Goal: Information Seeking & Learning: Check status

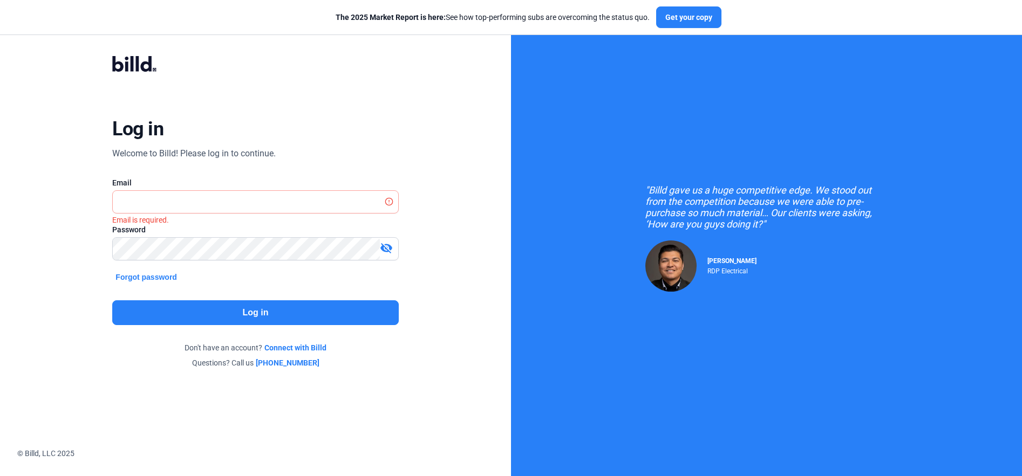
click at [346, 167] on div "Log in Welcome to Billd! Please log in to continue. Email Email is required. Pa…" at bounding box center [256, 212] width 368 height 353
drag, startPoint x: 234, startPoint y: 200, endPoint x: 223, endPoint y: 207, distance: 13.2
click at [231, 200] on input "text" at bounding box center [255, 202] width 285 height 22
type input "[PERSON_NAME][EMAIL_ADDRESS][DOMAIN_NAME]"
click at [265, 310] on button "Log in" at bounding box center [255, 313] width 286 height 25
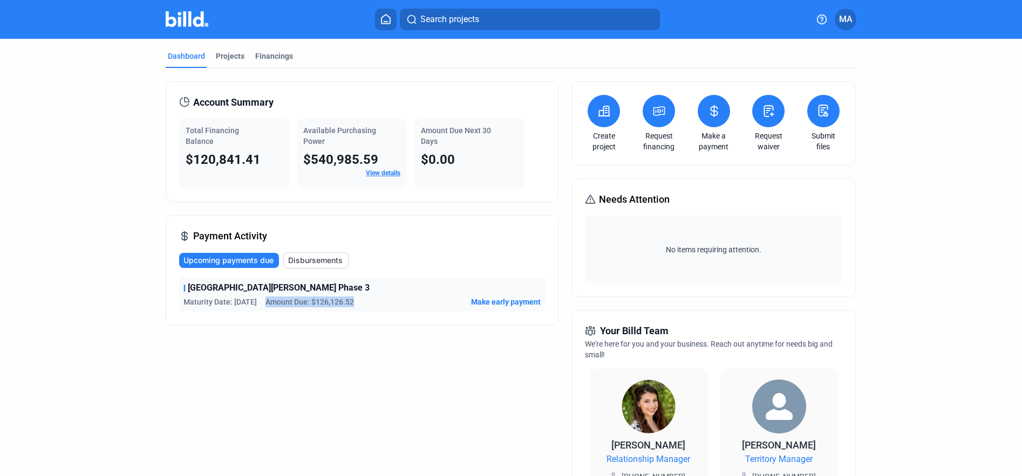
drag, startPoint x: 267, startPoint y: 303, endPoint x: 365, endPoint y: 301, distance: 98.2
click at [365, 301] on div "Maturity Date: [DATE] Amount Due: $126,126.52 Make early payment" at bounding box center [361, 302] width 357 height 11
click at [364, 301] on div "Maturity Date: [DATE] Amount Due: $126,126.52 Make early payment" at bounding box center [361, 302] width 357 height 11
drag, startPoint x: 183, startPoint y: 160, endPoint x: 257, endPoint y: 158, distance: 73.9
click at [257, 158] on div "$120,841.41" at bounding box center [234, 159] width 97 height 17
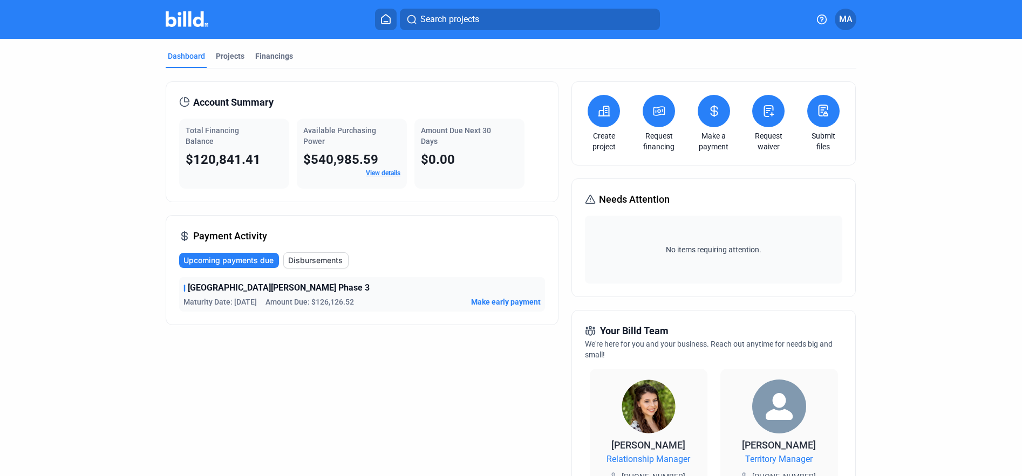
click at [257, 158] on div "$120,841.41" at bounding box center [234, 159] width 97 height 17
drag, startPoint x: 257, startPoint y: 158, endPoint x: 155, endPoint y: 152, distance: 102.1
click at [155, 152] on div "Dashboard Projects Financings Account Summary Total Financing Balance $120,841.…" at bounding box center [511, 406] width 734 height 735
click at [250, 158] on span "$120,841.41" at bounding box center [223, 159] width 75 height 15
drag, startPoint x: 186, startPoint y: 154, endPoint x: 223, endPoint y: 149, distance: 38.1
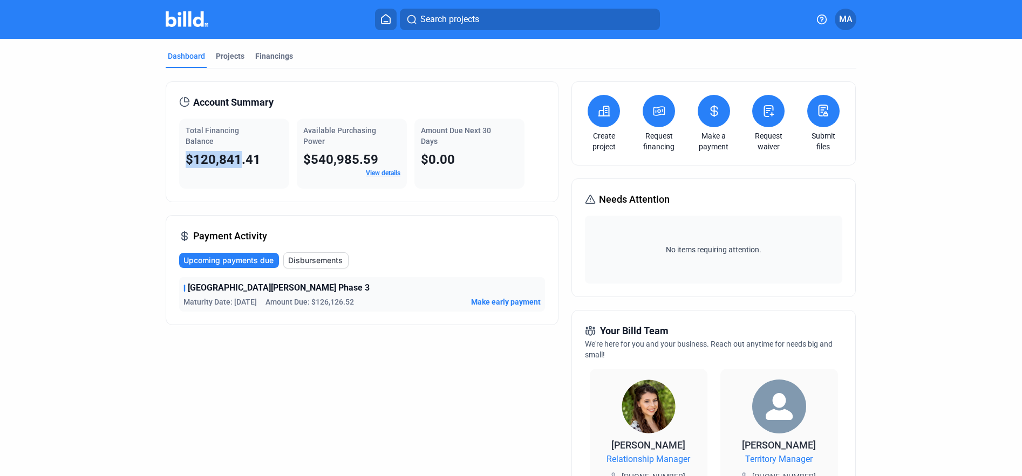
click at [239, 158] on span "$120,841.41" at bounding box center [223, 159] width 75 height 15
drag, startPoint x: 223, startPoint y: 149, endPoint x: 182, endPoint y: 120, distance: 50.7
click at [223, 149] on div "Total Financing Balance $120,841.41" at bounding box center [234, 154] width 110 height 70
drag, startPoint x: 182, startPoint y: 129, endPoint x: 257, endPoint y: 160, distance: 81.1
click at [287, 169] on div "Total Financing Balance $120,841.41 Available Purchasing Power $540,985.59 View…" at bounding box center [362, 154] width 366 height 70
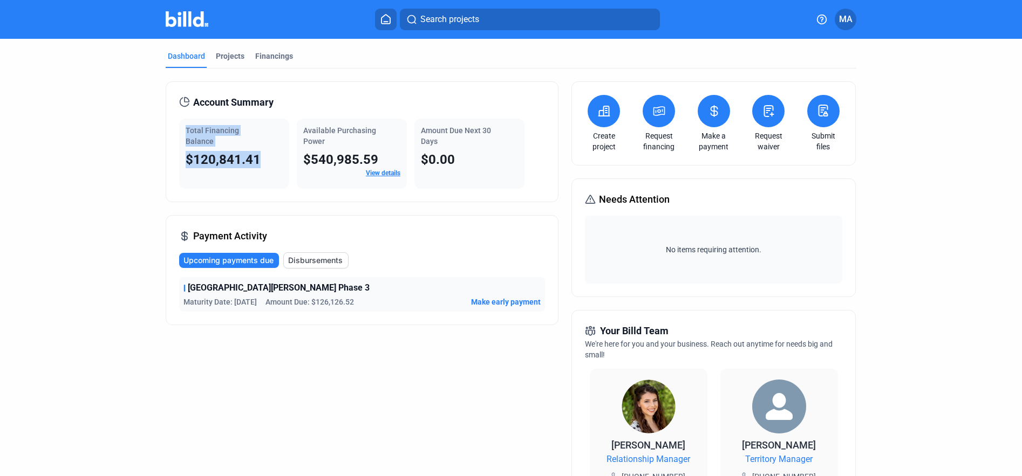
click at [257, 160] on div "$120,841.41" at bounding box center [234, 159] width 97 height 17
drag, startPoint x: 183, startPoint y: 130, endPoint x: 274, endPoint y: 166, distance: 97.6
click at [274, 166] on div "Total Financing Balance $120,841.41" at bounding box center [234, 154] width 110 height 70
drag, startPoint x: 201, startPoint y: 138, endPoint x: 192, endPoint y: 136, distance: 8.8
click at [201, 138] on span "Total Financing Balance" at bounding box center [212, 135] width 53 height 19
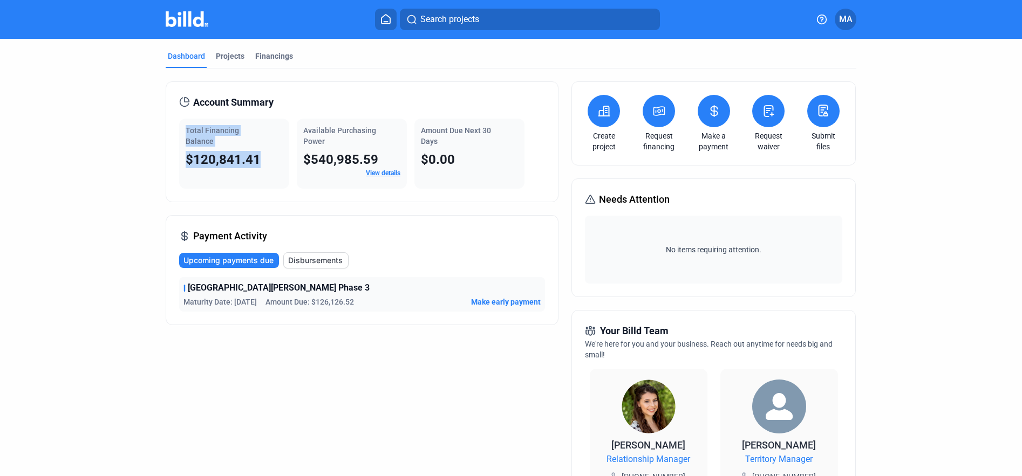
drag, startPoint x: 190, startPoint y: 128, endPoint x: 258, endPoint y: 170, distance: 79.5
click at [259, 172] on div "Total Financing Balance $120,841.41" at bounding box center [234, 154] width 110 height 70
click at [260, 160] on div "$120,841.41" at bounding box center [234, 159] width 97 height 17
drag, startPoint x: 271, startPoint y: 157, endPoint x: 170, endPoint y: 110, distance: 110.8
click at [169, 109] on div "Account Summary Total Financing Balance $120,841.41 Available Purchasing Power …" at bounding box center [362, 141] width 393 height 121
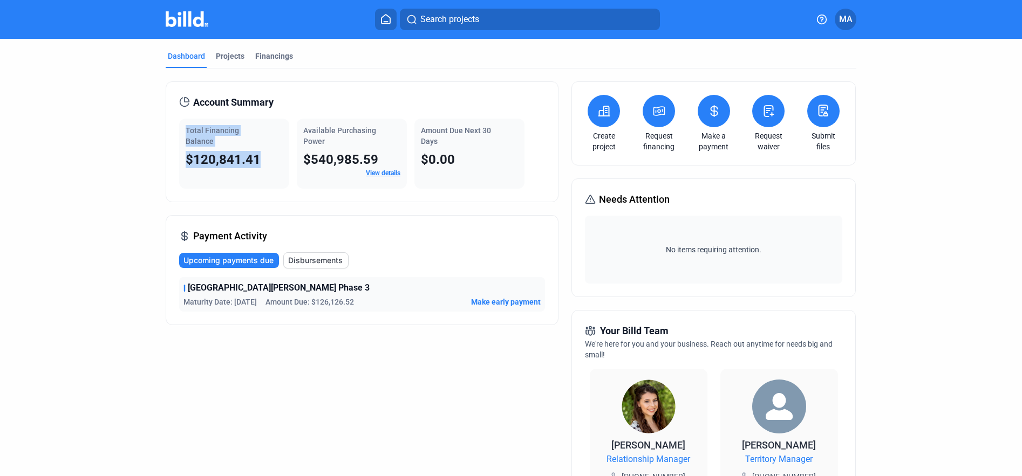
scroll to position [3, 0]
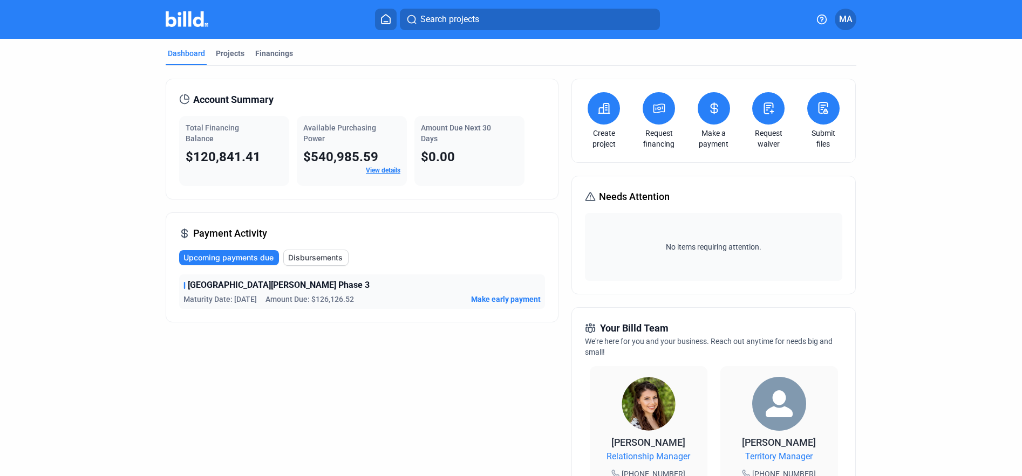
drag, startPoint x: 207, startPoint y: 127, endPoint x: 197, endPoint y: 128, distance: 10.3
click at [207, 127] on span "Total Financing Balance" at bounding box center [212, 133] width 53 height 19
drag, startPoint x: 186, startPoint y: 127, endPoint x: 299, endPoint y: 162, distance: 118.2
click at [298, 162] on div "Total Financing Balance $120,841.41 Available Purchasing Power $540,985.59 View…" at bounding box center [362, 151] width 366 height 70
click at [254, 148] on div "$120,841.41" at bounding box center [234, 156] width 97 height 17
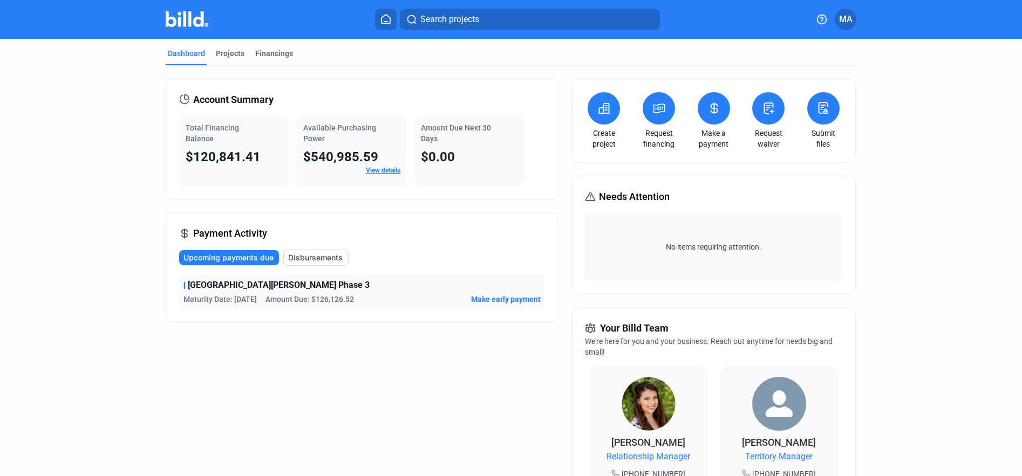
scroll to position [0, 0]
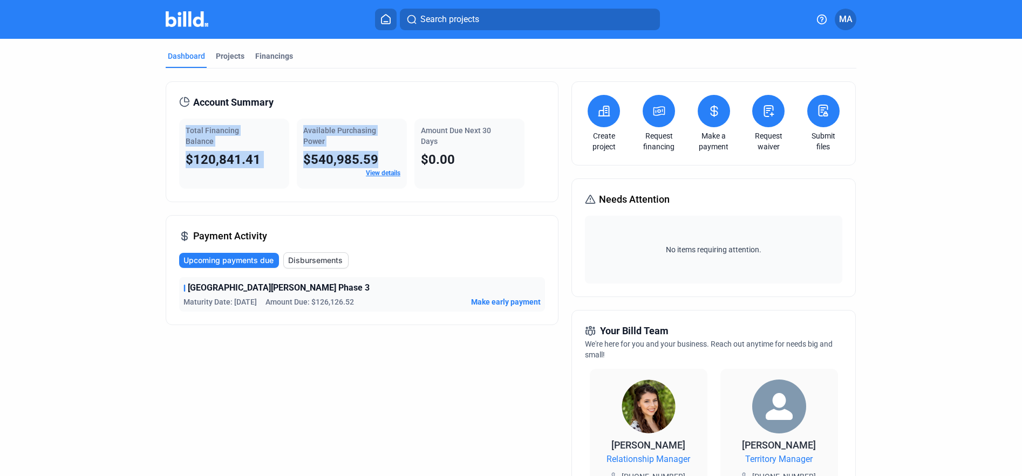
drag, startPoint x: 181, startPoint y: 125, endPoint x: 328, endPoint y: 188, distance: 159.7
click at [328, 188] on div "Total Financing Balance $120,841.41 Available Purchasing Power $540,985.59 View…" at bounding box center [362, 154] width 366 height 70
click at [278, 163] on div "$120,841.41" at bounding box center [234, 159] width 97 height 17
drag, startPoint x: 185, startPoint y: 127, endPoint x: 537, endPoint y: 165, distance: 354.9
click at [537, 165] on div "Total Financing Balance $120,841.41 Available Purchasing Power $540,985.59 View…" at bounding box center [362, 154] width 366 height 70
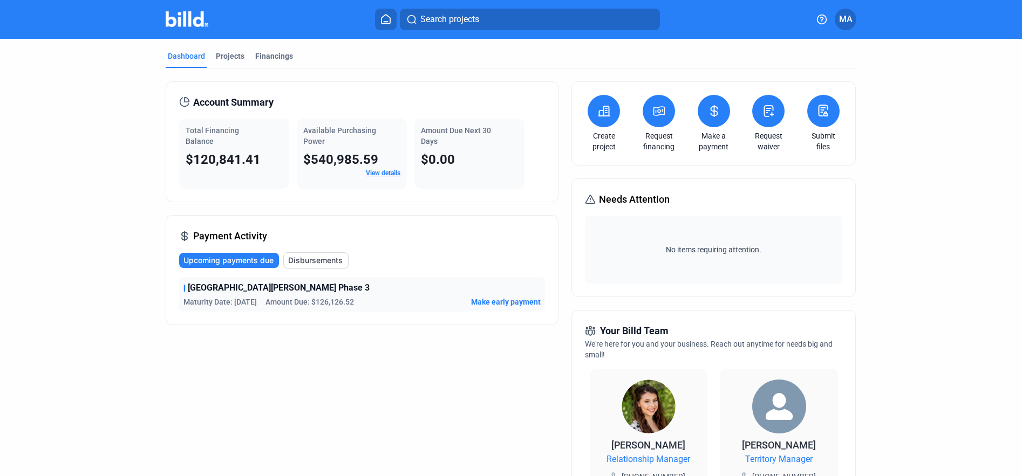
click at [528, 170] on div "Total Financing Balance $120,841.41 Available Purchasing Power $540,985.59 View…" at bounding box center [362, 154] width 366 height 70
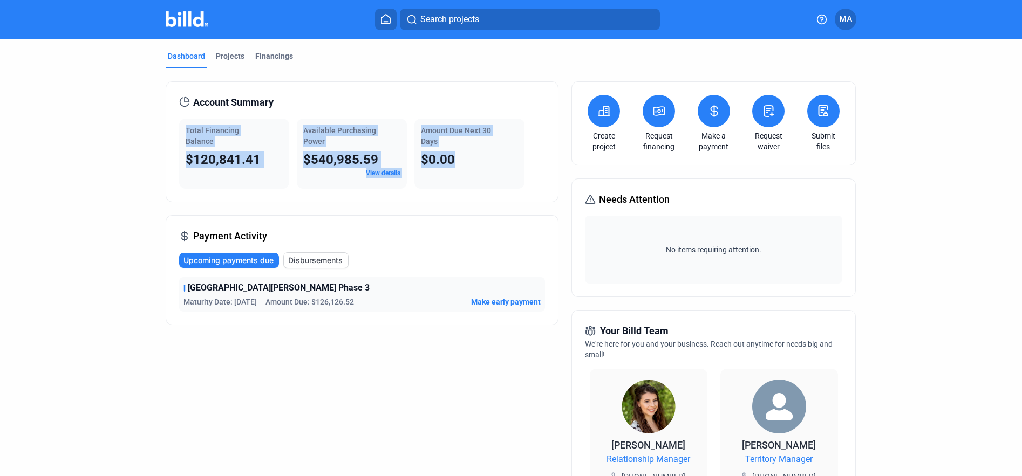
drag, startPoint x: 472, startPoint y: 165, endPoint x: 156, endPoint y: 122, distance: 318.4
click at [156, 122] on div "Dashboard Projects Financings Account Summary Total Financing Balance $120,841.…" at bounding box center [511, 406] width 734 height 735
click at [179, 124] on div "Total Financing Balance $120,841.41" at bounding box center [234, 154] width 110 height 70
drag, startPoint x: 188, startPoint y: 128, endPoint x: 309, endPoint y: 167, distance: 127.3
click at [309, 167] on div "Total Financing Balance $120,841.41 Available Purchasing Power $540,985.59 View…" at bounding box center [362, 154] width 366 height 70
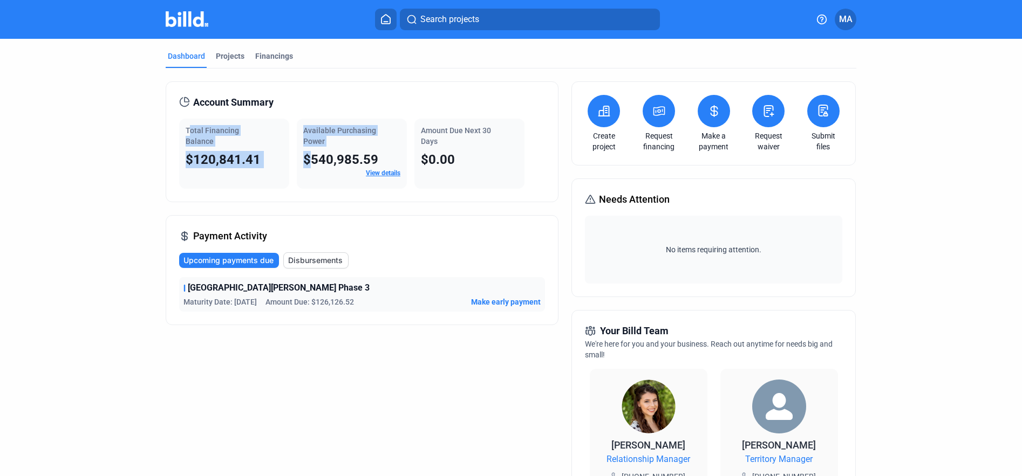
drag, startPoint x: 302, startPoint y: 165, endPoint x: 270, endPoint y: 167, distance: 31.9
click at [303, 165] on span "$540,985.59" at bounding box center [340, 159] width 75 height 15
drag, startPoint x: 183, startPoint y: 129, endPoint x: 479, endPoint y: 167, distance: 298.1
click at [479, 167] on div "Total Financing Balance $120,841.41 Available Purchasing Power $540,985.59 View…" at bounding box center [362, 154] width 366 height 70
click at [469, 166] on div "$0.00" at bounding box center [469, 159] width 97 height 17
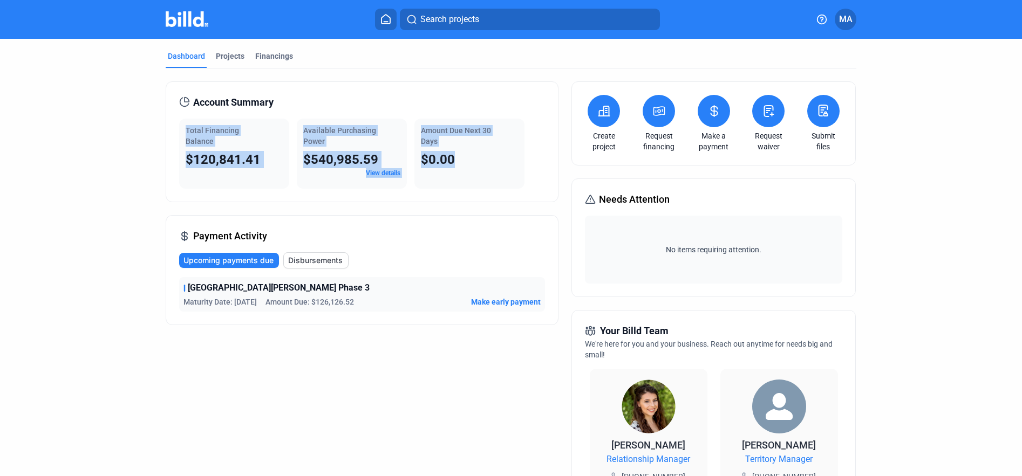
drag, startPoint x: 181, startPoint y: 127, endPoint x: 489, endPoint y: 178, distance: 312.2
click at [493, 186] on div "Total Financing Balance $120,841.41 Available Purchasing Power $540,985.59 View…" at bounding box center [362, 154] width 366 height 70
click at [489, 174] on div "Amount Due Next 30 Days $0.00" at bounding box center [469, 154] width 110 height 70
drag, startPoint x: 179, startPoint y: 131, endPoint x: 502, endPoint y: 188, distance: 328.2
click at [537, 195] on div "Account Summary Total Financing Balance $120,841.41 Available Purchasing Power …" at bounding box center [362, 141] width 393 height 121
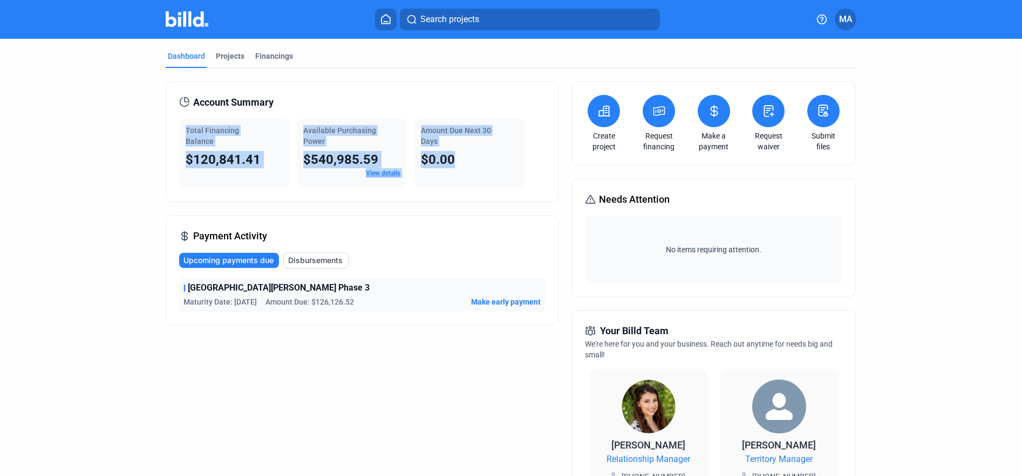
click at [480, 181] on div "Amount Due Next 30 Days $0.00" at bounding box center [469, 154] width 110 height 70
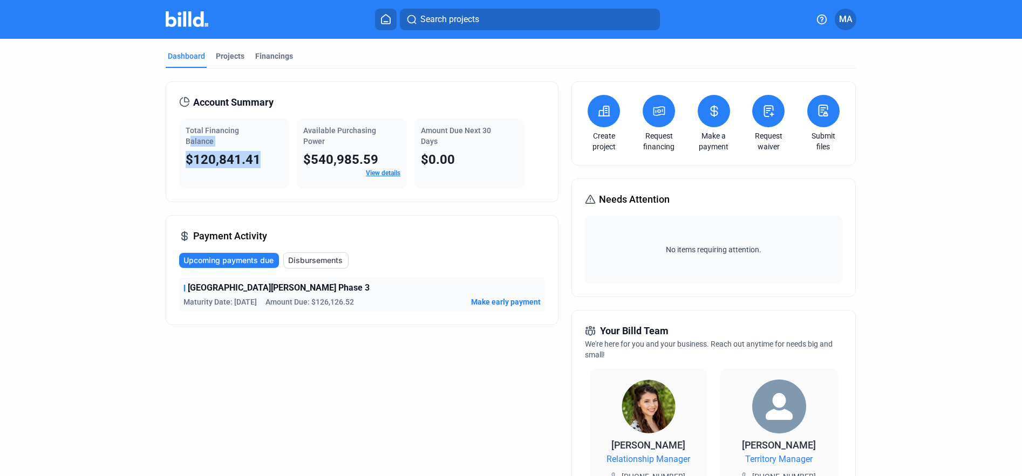
drag, startPoint x: 181, startPoint y: 144, endPoint x: 274, endPoint y: 163, distance: 94.3
click at [274, 163] on div "Total Financing Balance $120,841.41" at bounding box center [234, 154] width 110 height 70
click at [274, 163] on div "$120,841.41" at bounding box center [234, 159] width 97 height 17
drag, startPoint x: 279, startPoint y: 166, endPoint x: 150, endPoint y: 134, distance: 133.2
click at [150, 134] on div "Dashboard Projects Financings Account Summary Total Financing Balance $120,841.…" at bounding box center [511, 406] width 734 height 735
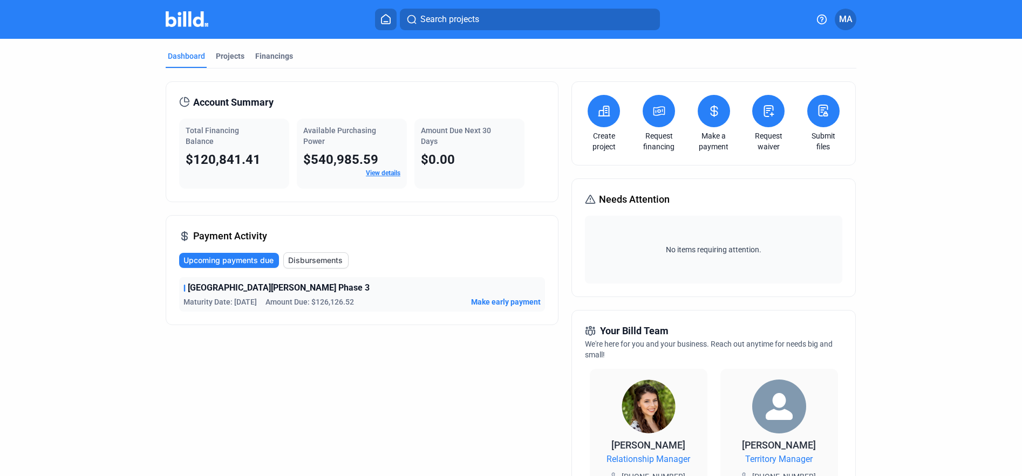
click at [180, 134] on div "Total Financing Balance $120,841.41" at bounding box center [234, 154] width 110 height 70
drag, startPoint x: 180, startPoint y: 125, endPoint x: 251, endPoint y: 162, distance: 79.6
click at [251, 162] on div "Total Financing Balance $120,841.41" at bounding box center [234, 154] width 110 height 70
click at [264, 178] on div "Total Financing Balance $120,841.41" at bounding box center [234, 154] width 110 height 70
drag, startPoint x: 184, startPoint y: 159, endPoint x: 270, endPoint y: 158, distance: 85.8
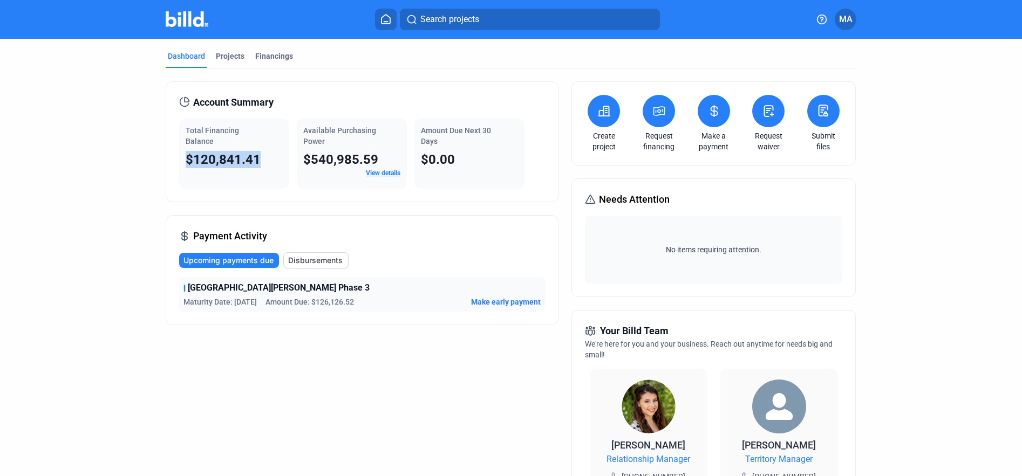
click at [270, 158] on div "$120,841.41" at bounding box center [234, 159] width 97 height 17
click at [257, 161] on div "$120,841.41" at bounding box center [234, 159] width 97 height 17
click at [274, 160] on div "$120,841.41" at bounding box center [234, 159] width 97 height 17
click at [435, 73] on div "Account Summary Total Financing Balance $120,841.41 Available Purchasing Power …" at bounding box center [511, 422] width 691 height 706
click at [404, 74] on div "Account Summary Total Financing Balance $120,841.41 Available Purchasing Power …" at bounding box center [511, 422] width 691 height 706
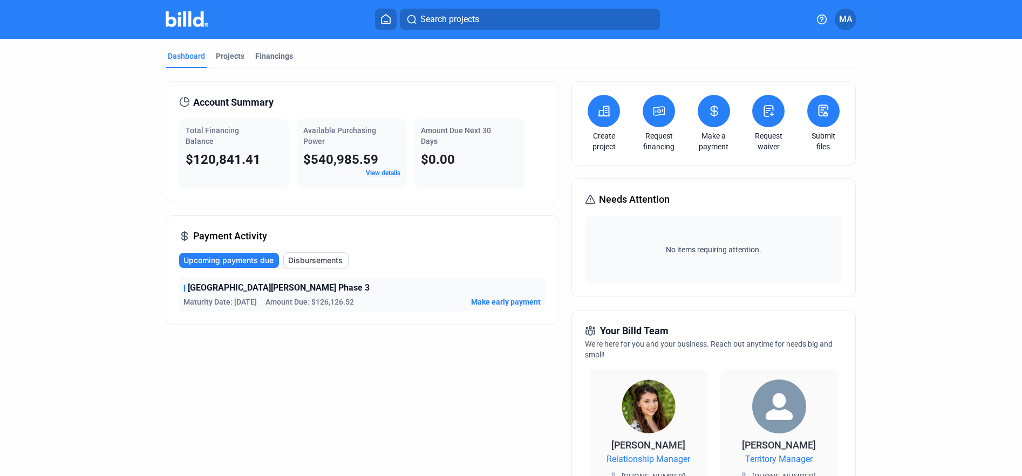
click at [391, 74] on div "Account Summary Total Financing Balance $120,841.41 Available Purchasing Power …" at bounding box center [511, 422] width 691 height 706
drag, startPoint x: 185, startPoint y: 133, endPoint x: 263, endPoint y: 181, distance: 91.3
click at [263, 181] on div "Total Financing Balance $120,841.41" at bounding box center [234, 154] width 110 height 70
click at [257, 174] on div "Total Financing Balance $120,841.41" at bounding box center [234, 154] width 110 height 70
drag, startPoint x: 181, startPoint y: 127, endPoint x: 256, endPoint y: 175, distance: 89.0
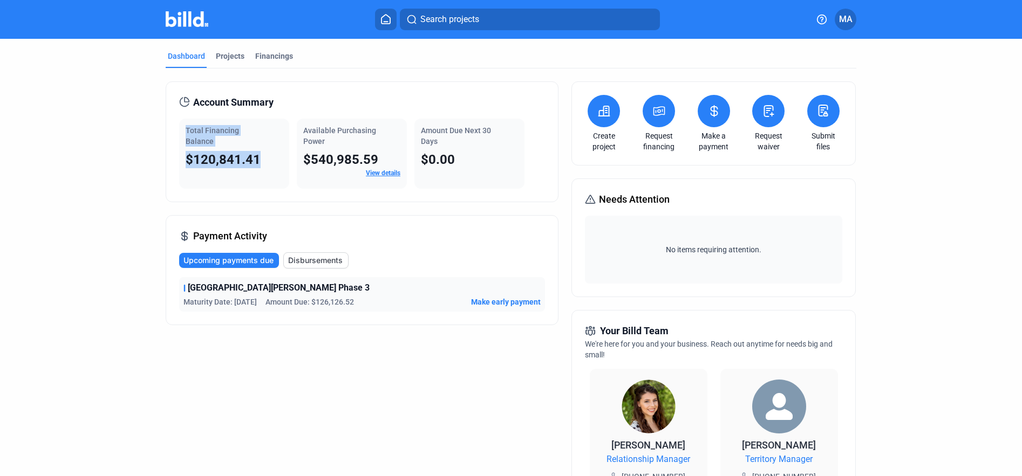
click at [256, 175] on div "Total Financing Balance $120,841.41" at bounding box center [234, 154] width 110 height 70
click at [255, 175] on div "Total Financing Balance $120,841.41" at bounding box center [234, 154] width 110 height 70
